Goal: Task Accomplishment & Management: Use online tool/utility

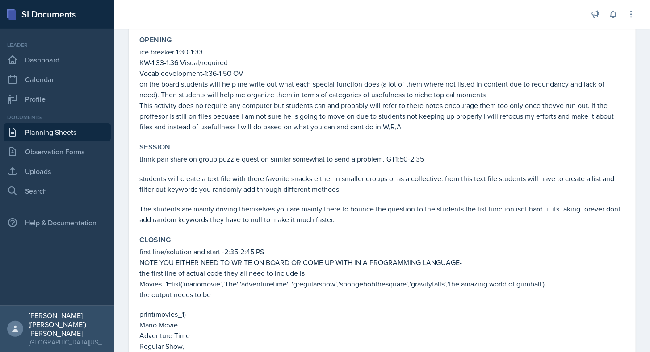
click at [48, 133] on link "Planning Sheets" at bounding box center [57, 132] width 107 height 18
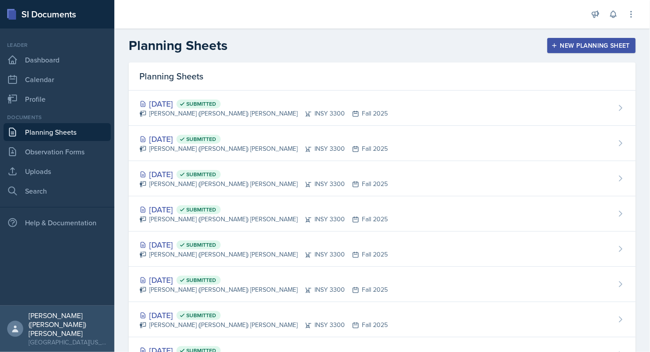
click at [618, 46] on div "New Planning Sheet" at bounding box center [591, 45] width 77 height 7
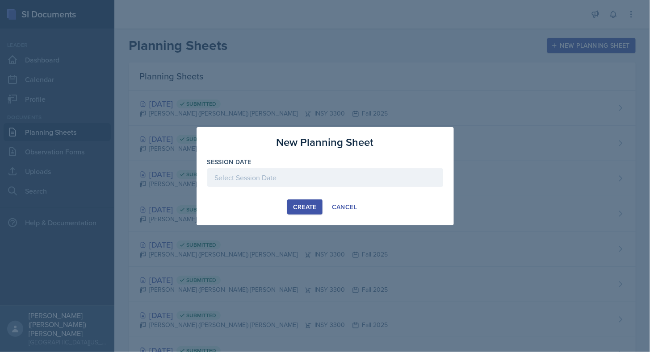
click at [301, 169] on div at bounding box center [325, 177] width 236 height 19
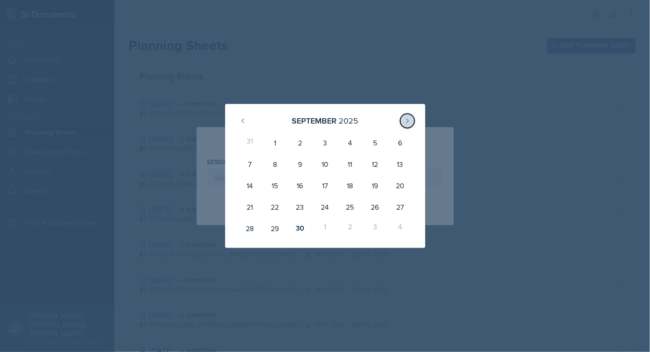
click at [406, 117] on button at bounding box center [407, 121] width 14 height 14
click at [345, 142] on div "2" at bounding box center [349, 142] width 25 height 21
type input "[DATE]"
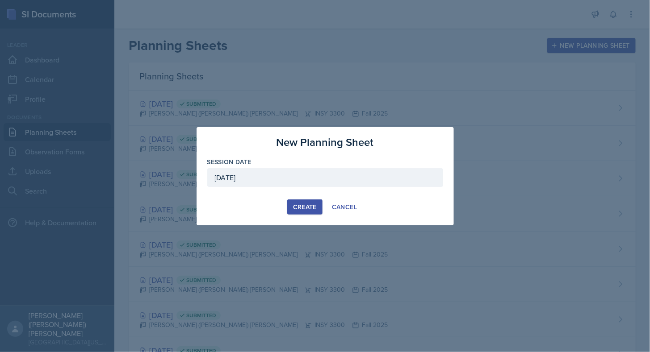
click at [298, 208] on div "Create" at bounding box center [305, 207] width 24 height 7
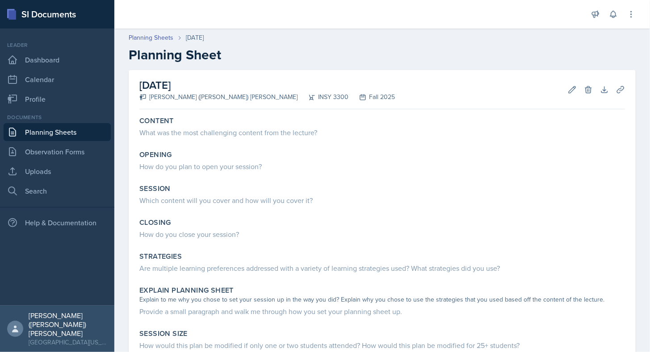
click at [360, 128] on div "What was the most challenging content from the lecture?" at bounding box center [382, 132] width 486 height 11
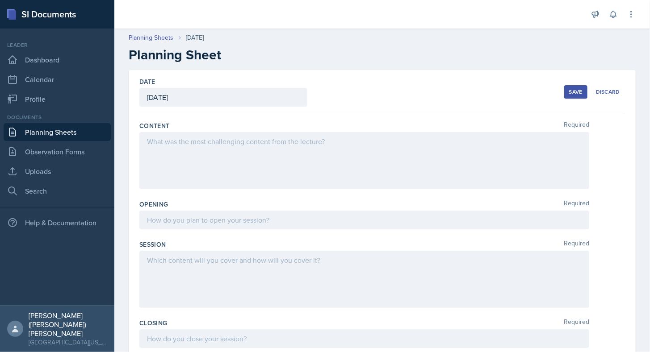
click at [191, 157] on div at bounding box center [364, 160] width 450 height 57
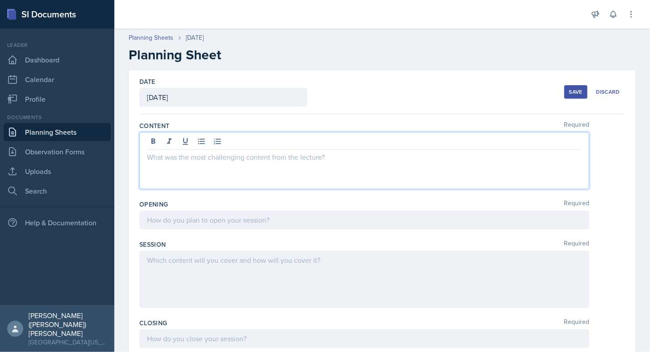
scroll to position [47, 0]
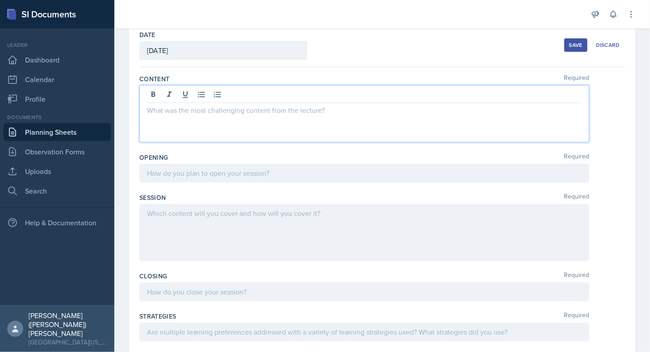
click at [215, 175] on p at bounding box center [364, 173] width 435 height 11
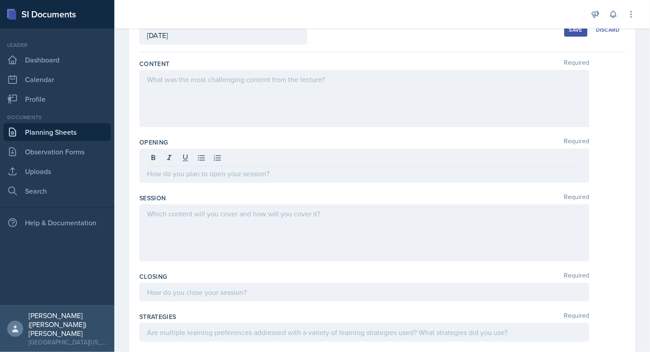
click at [236, 234] on div at bounding box center [364, 233] width 450 height 57
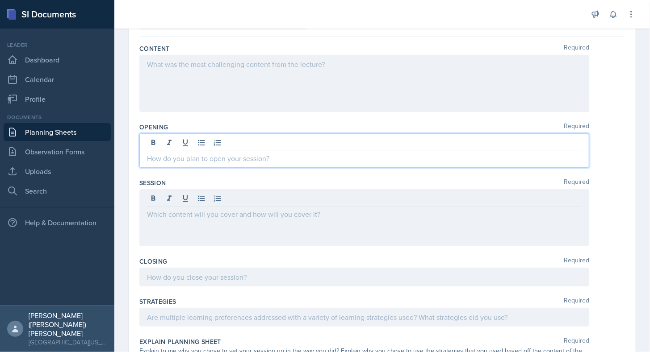
scroll to position [93, 0]
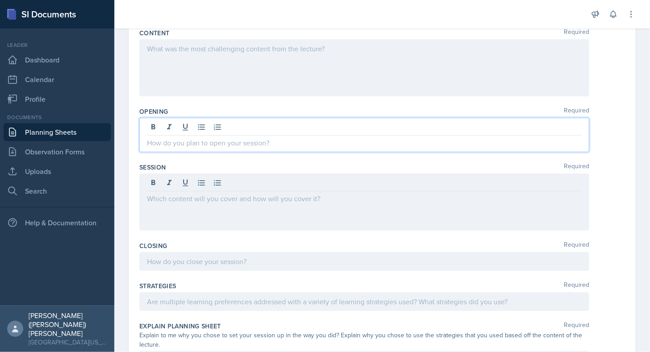
click at [238, 138] on p at bounding box center [364, 143] width 435 height 11
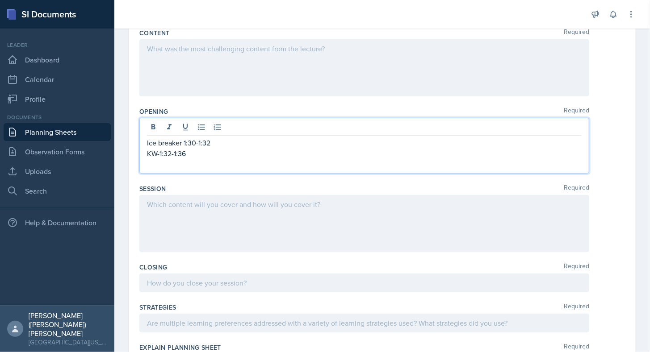
click at [167, 277] on div at bounding box center [364, 283] width 450 height 19
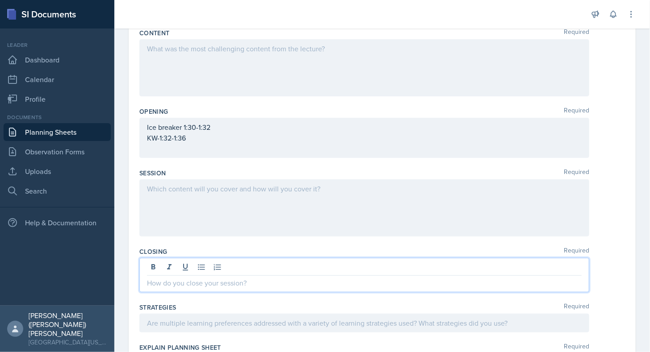
scroll to position [77, 0]
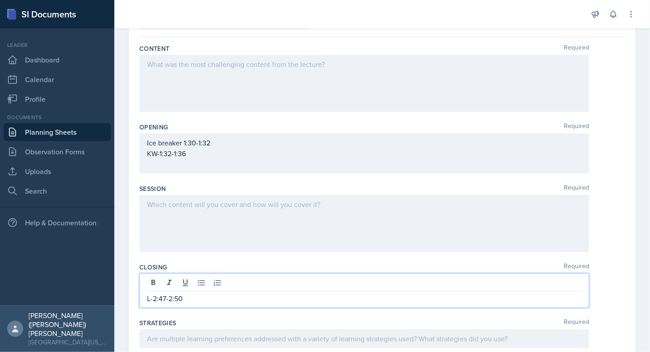
click at [146, 298] on div "L-2:47-2:50" at bounding box center [364, 291] width 450 height 34
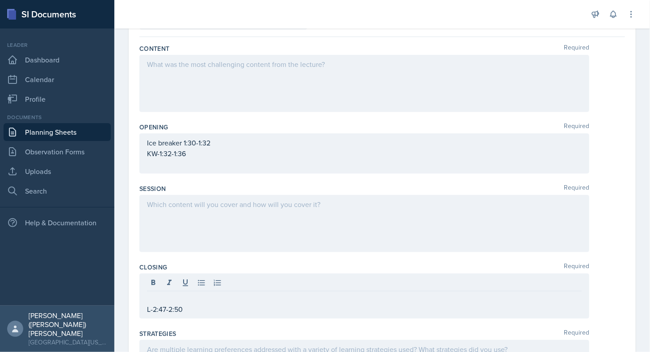
click at [146, 298] on div "L-2:47-2:50" at bounding box center [364, 296] width 450 height 45
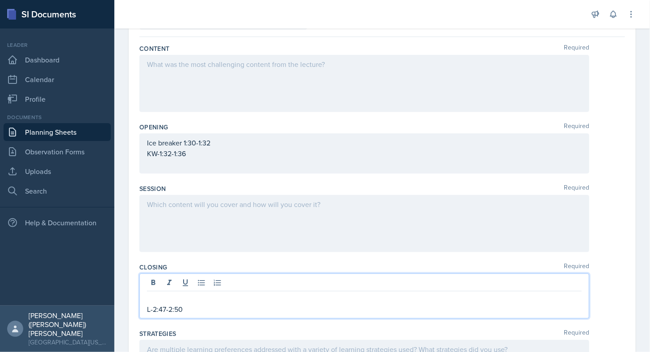
click at [153, 298] on p at bounding box center [364, 299] width 435 height 11
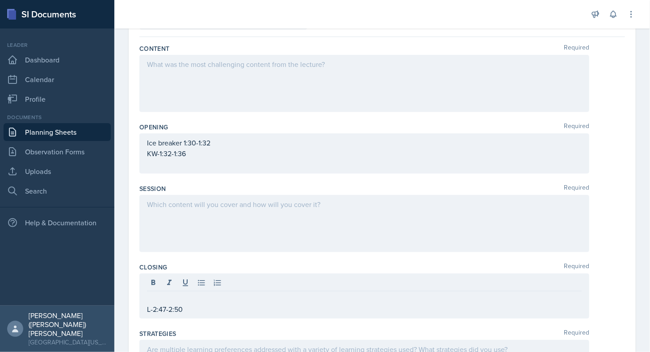
click at [177, 220] on div at bounding box center [364, 223] width 450 height 57
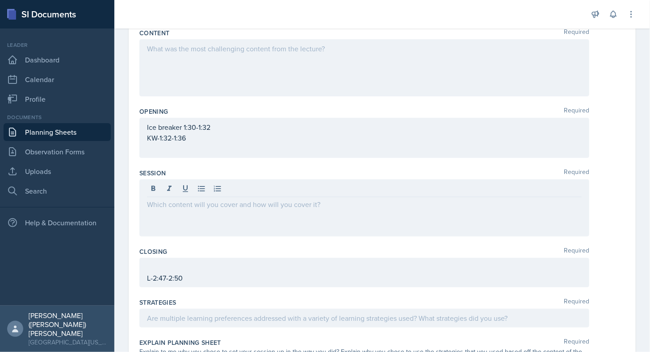
click at [172, 154] on div "Ice breaker 1:30-1:32 KW-1:32-1:36" at bounding box center [364, 138] width 450 height 40
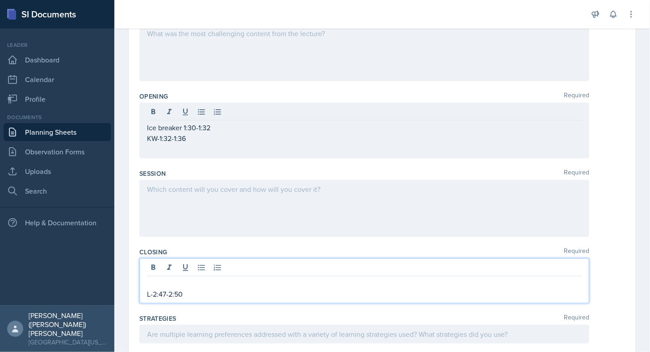
click at [193, 264] on div "L-2:47-2:50" at bounding box center [364, 281] width 450 height 45
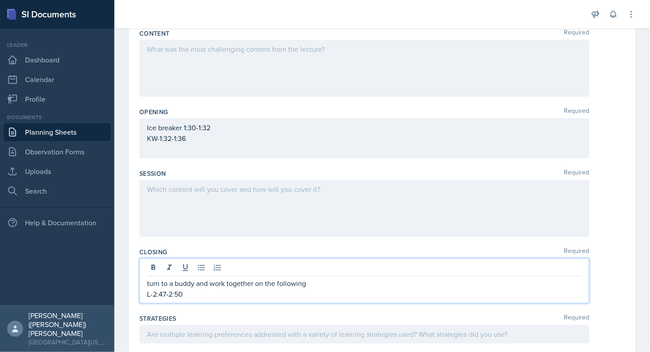
scroll to position [95, 0]
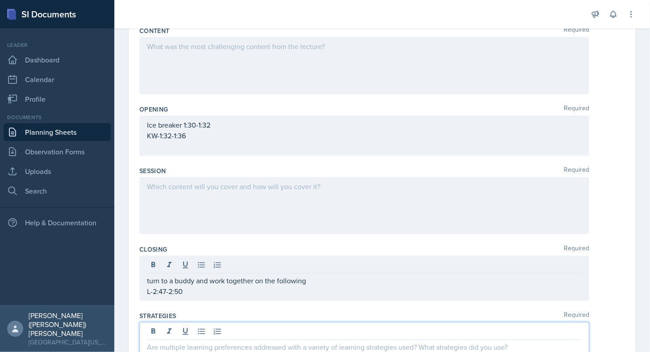
click at [320, 278] on p "turn to a buddy and work together on the following" at bounding box center [364, 281] width 435 height 11
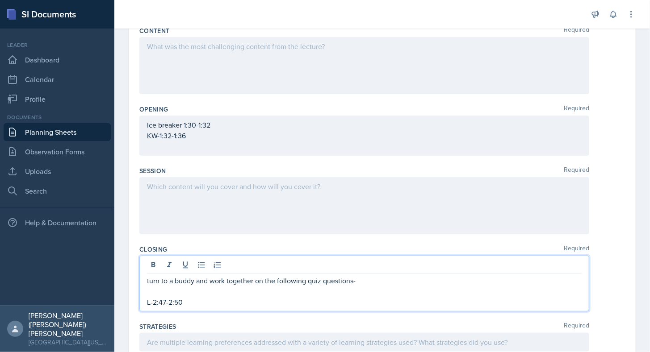
click at [376, 281] on p "turn to a buddy and work together on the following quiz questions-" at bounding box center [364, 281] width 435 height 11
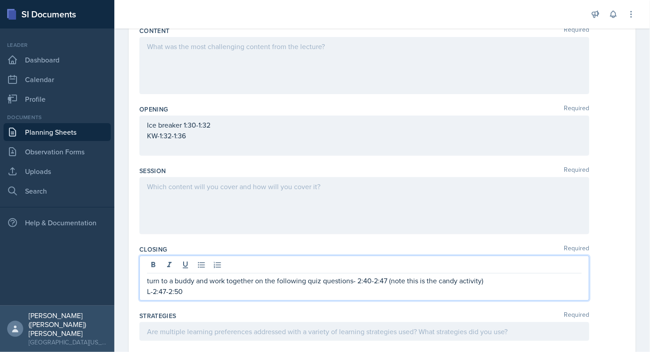
click at [374, 289] on p "L-2:47-2:50" at bounding box center [364, 291] width 435 height 11
click at [487, 276] on p "turn to a buddy and work together on the following quiz questions- 2:40-2:47 (n…" at bounding box center [364, 281] width 435 height 11
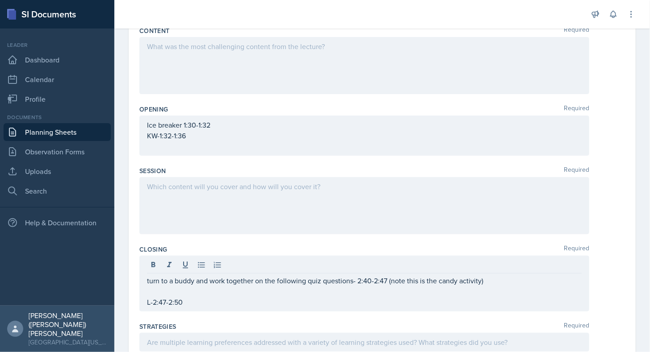
click at [364, 218] on div at bounding box center [364, 205] width 450 height 57
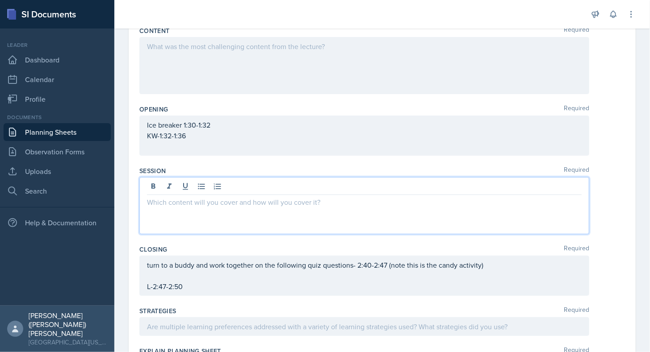
scroll to position [111, 0]
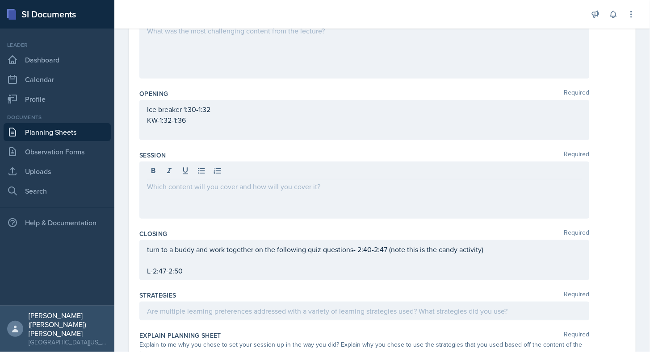
click at [319, 139] on div "Ice breaker 1:30-1:32 KW-1:32-1:36" at bounding box center [364, 120] width 450 height 40
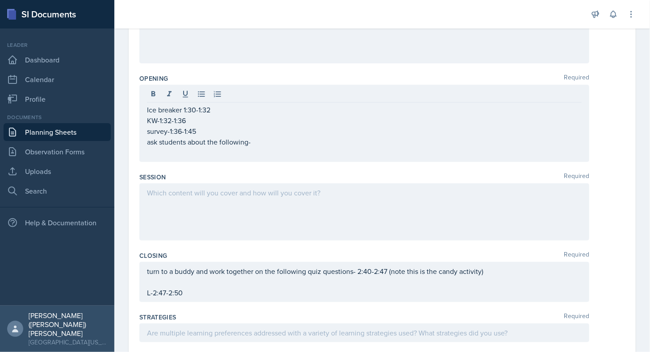
click at [254, 202] on div at bounding box center [364, 212] width 450 height 57
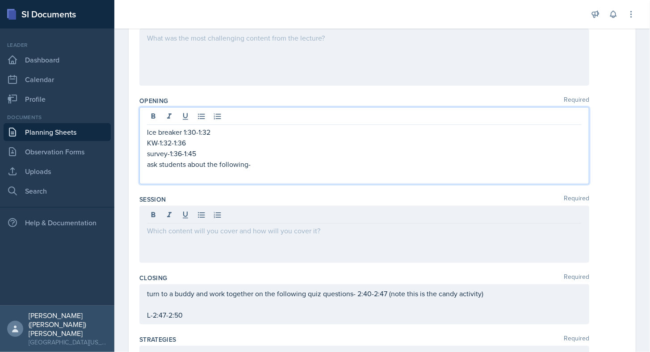
click at [248, 148] on p "survey-1:36-1:45" at bounding box center [364, 153] width 435 height 11
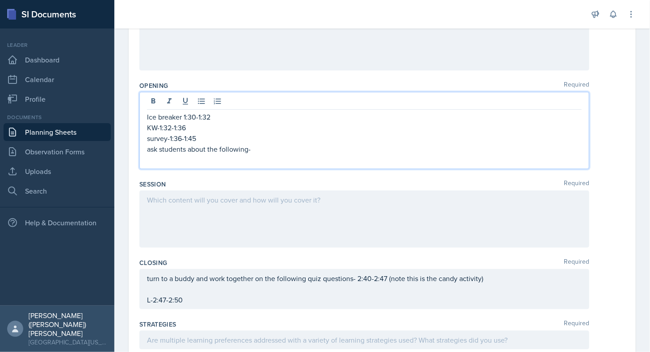
click at [248, 128] on p "KW-1:32-1:36" at bounding box center [364, 127] width 435 height 11
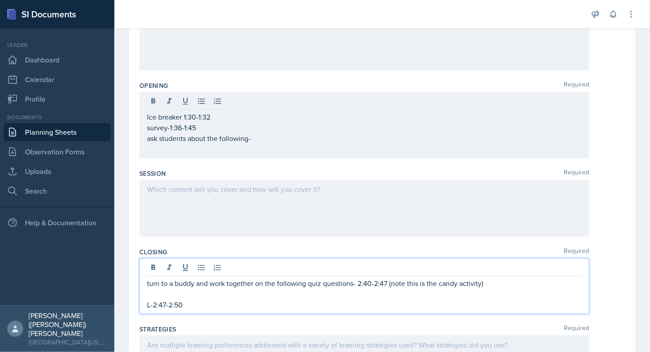
click at [208, 286] on div "turn to a buddy and work together on the following quiz questions- 2:40-2:47 (n…" at bounding box center [364, 294] width 435 height 32
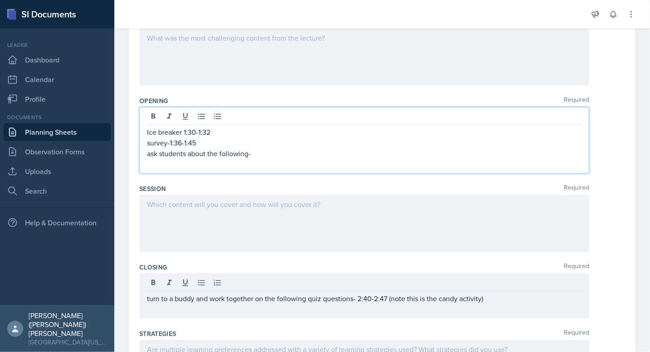
click at [182, 138] on p "survey-1:36-1:45" at bounding box center [364, 143] width 435 height 11
